Goal: Task Accomplishment & Management: Complete application form

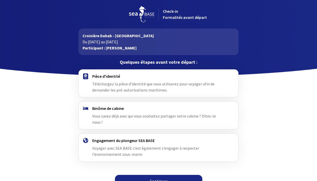
click at [153, 82] on span "Téléchargez la pièce d'identité que vous utiliserez pour voyager afin de demand…" at bounding box center [153, 86] width 122 height 11
click at [151, 178] on link "Continuer" at bounding box center [158, 181] width 87 height 12
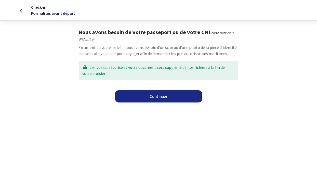
click at [169, 96] on link "Continuer" at bounding box center [158, 96] width 87 height 12
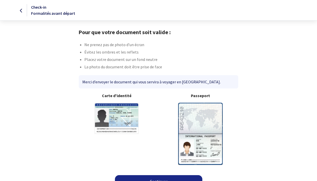
click at [202, 118] on img at bounding box center [200, 134] width 45 height 62
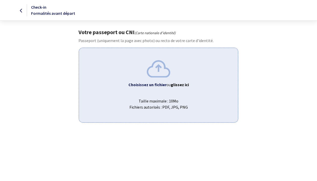
click at [121, 87] on span "Choisissez un fichier ou glissez ici" at bounding box center [158, 84] width 150 height 6
click at [169, 95] on span "Taille maximale : 10Mo Fichiers autorisés : PDF, JPG, PNG" at bounding box center [158, 102] width 150 height 16
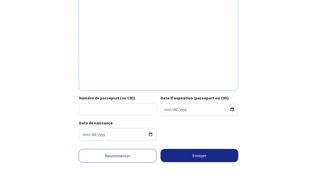
scroll to position [163, 0]
click at [87, 109] on input "Numéro de passeport (ou CNI)" at bounding box center [117, 109] width 77 height 12
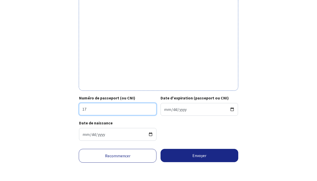
type input "17EH62378"
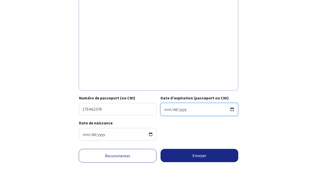
click at [170, 108] on input "Date d'expiration (passeport ou CNI)" at bounding box center [198, 109] width 77 height 13
click at [180, 108] on input "2025-09-03" at bounding box center [198, 109] width 77 height 13
type input "2027-10-25"
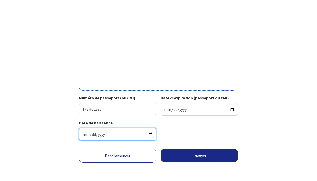
click at [109, 133] on input "1969-09-13" at bounding box center [117, 134] width 77 height 13
click at [203, 138] on div "Date de naissance 1969-09-13" at bounding box center [158, 132] width 159 height 25
click at [188, 162] on button "Envoyer" at bounding box center [199, 155] width 78 height 13
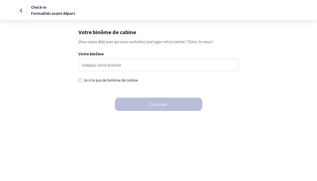
click at [80, 81] on input "Je n'ai pas de binôme de cabine" at bounding box center [79, 79] width 3 height 3
checkbox input "true"
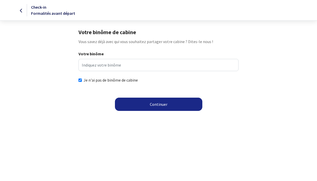
click at [156, 105] on button "Continuer" at bounding box center [158, 103] width 87 height 13
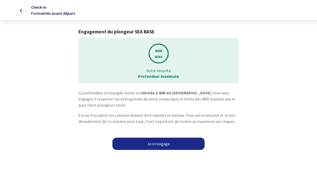
click at [154, 143] on link "Je m'engage" at bounding box center [158, 143] width 92 height 12
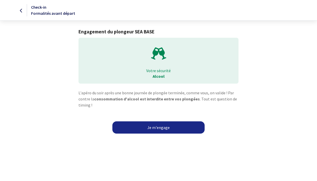
click at [185, 126] on link "Je m'engage" at bounding box center [158, 127] width 92 height 12
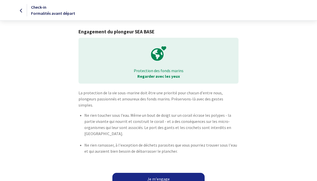
click at [154, 175] on link "Je m'engage" at bounding box center [158, 179] width 92 height 12
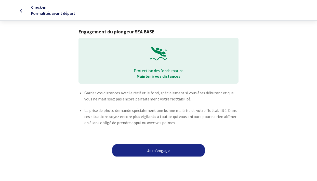
click at [162, 151] on link "Je m'engage" at bounding box center [158, 150] width 92 height 12
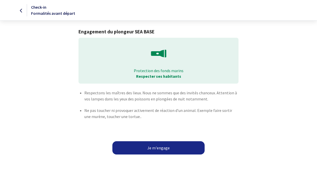
click at [163, 150] on button "Je m'engage" at bounding box center [158, 147] width 92 height 13
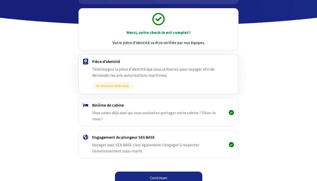
scroll to position [51, 0]
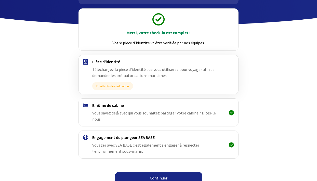
click at [155, 172] on link "Continuer" at bounding box center [158, 178] width 87 height 12
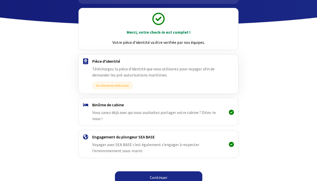
scroll to position [51, 0]
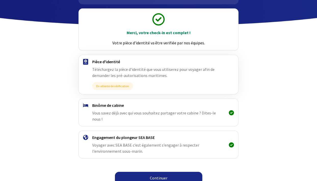
click at [155, 172] on link "Continuer" at bounding box center [158, 178] width 87 height 12
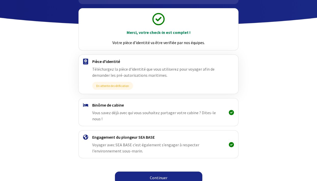
scroll to position [51, 0]
